Goal: Task Accomplishment & Management: Complete application form

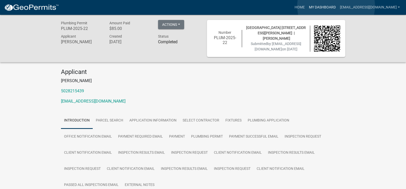
click at [336, 6] on link "My Dashboard" at bounding box center [322, 8] width 31 height 10
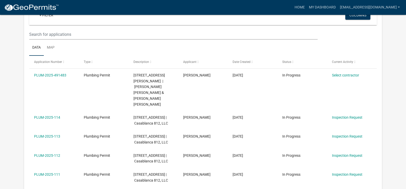
scroll to position [70, 0]
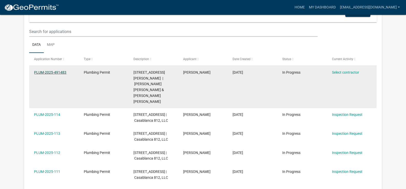
click at [61, 72] on link "PLUM-2025-491483" at bounding box center [50, 72] width 32 height 4
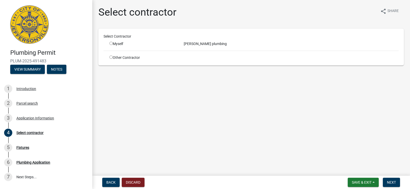
click at [113, 42] on div "Myself" at bounding box center [142, 43] width 67 height 5
click at [112, 43] on input "radio" at bounding box center [110, 43] width 3 height 3
radio input "true"
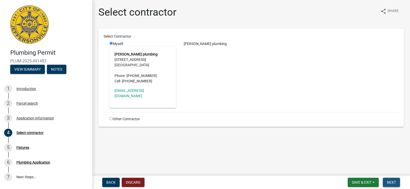
click at [393, 181] on span "Next" at bounding box center [391, 183] width 9 height 4
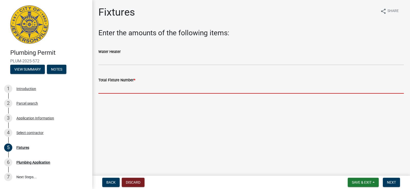
click at [148, 85] on input "text" at bounding box center [250, 88] width 305 height 11
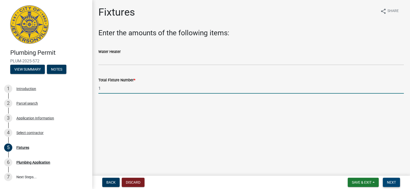
type input "1"
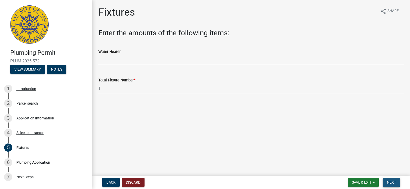
click at [393, 182] on span "Next" at bounding box center [391, 183] width 9 height 4
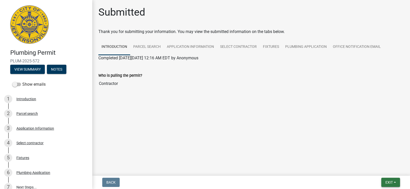
click at [387, 181] on span "Exit" at bounding box center [388, 183] width 7 height 4
click at [272, 137] on main "Submitted Thank you for submitting your information. You may view the submitted…" at bounding box center [251, 87] width 318 height 174
click at [314, 46] on link "Plumbing Application" at bounding box center [306, 47] width 48 height 16
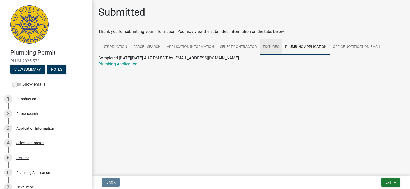
click at [270, 46] on link "Fixtures" at bounding box center [271, 47] width 22 height 16
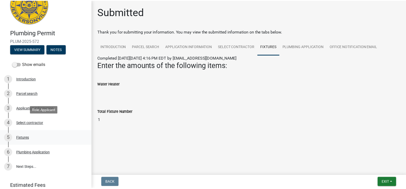
scroll to position [42, 0]
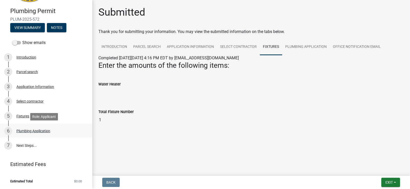
click at [44, 133] on div "Plumbing Application" at bounding box center [33, 131] width 34 height 4
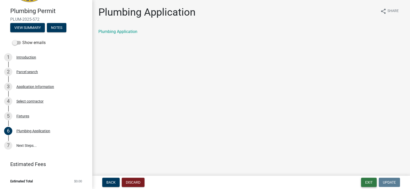
click at [368, 182] on button "Exit" at bounding box center [369, 182] width 16 height 9
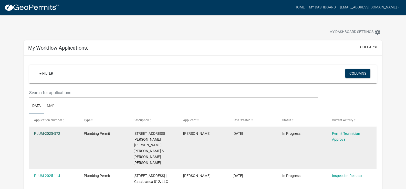
click at [50, 132] on link "PLUM-2025-572" at bounding box center [47, 134] width 26 height 4
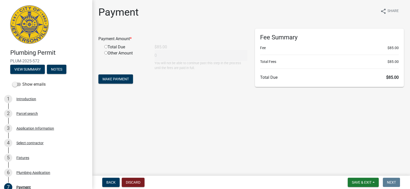
click at [105, 47] on input "radio" at bounding box center [105, 46] width 3 height 3
radio input "true"
type input "85"
click at [121, 79] on span "Make Payment" at bounding box center [115, 79] width 26 height 4
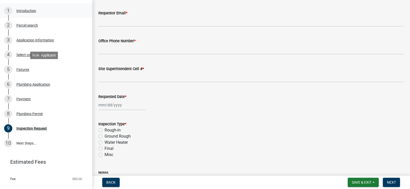
scroll to position [98, 0]
